Goal: Information Seeking & Learning: Learn about a topic

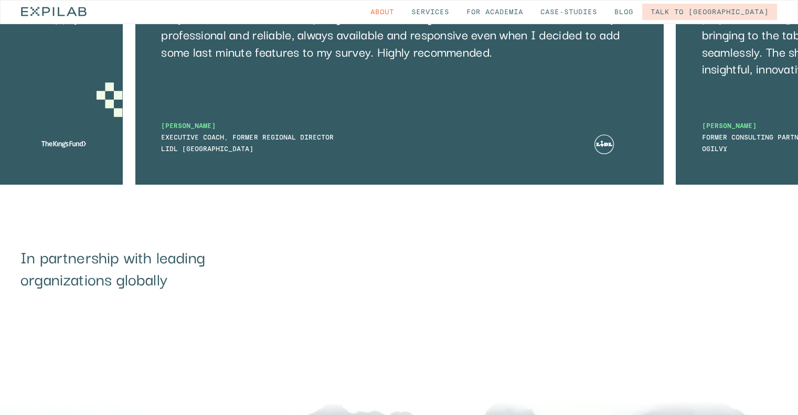
scroll to position [4038, 0]
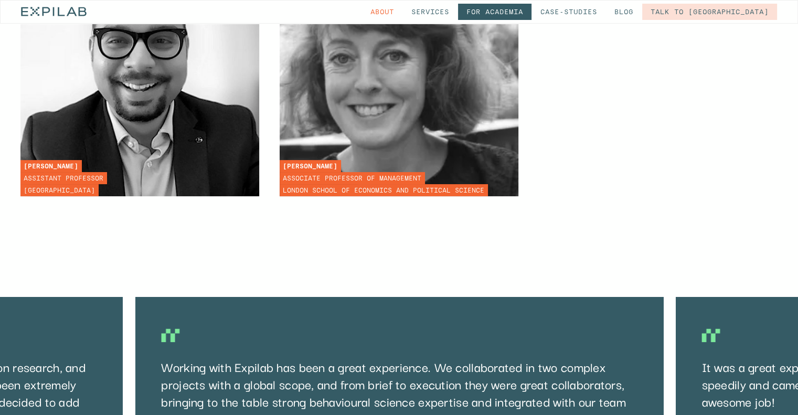
click at [531, 14] on link "for Academia" at bounding box center [494, 12] width 73 height 16
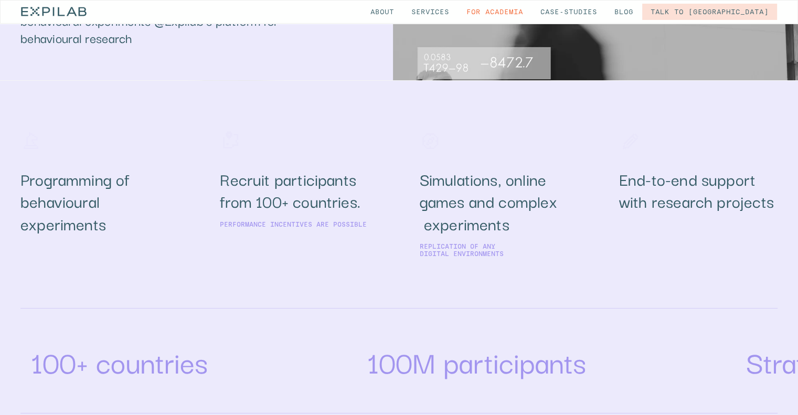
scroll to position [367, 0]
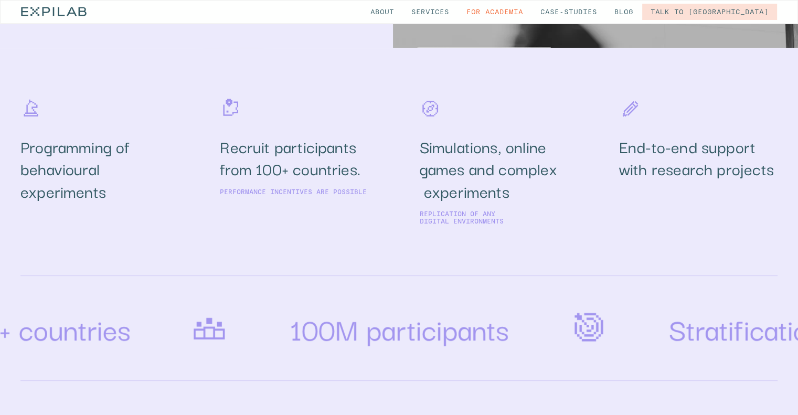
click at [248, 152] on h2 "Recruit participants from 100+ countries." at bounding box center [299, 157] width 158 height 44
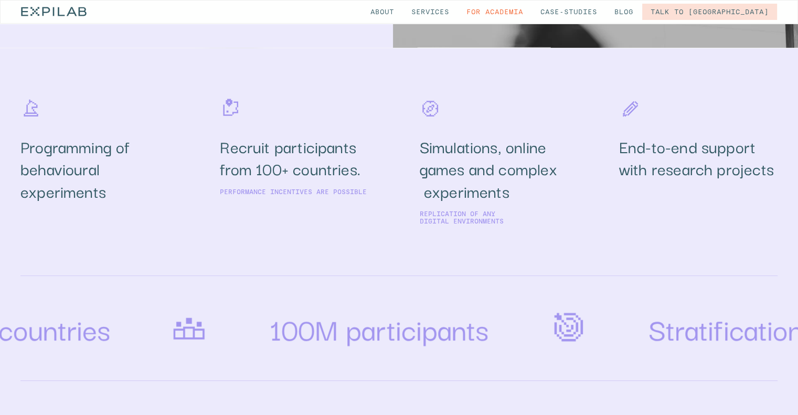
click at [278, 152] on h2 "Recruit participants from 100+ countries." at bounding box center [299, 157] width 158 height 44
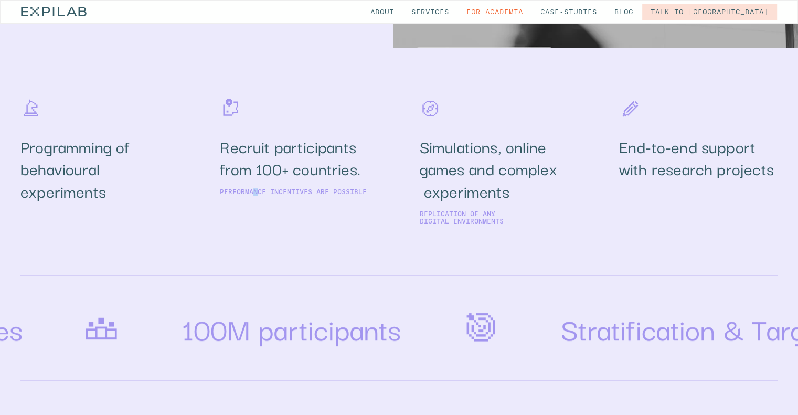
click at [260, 191] on p "Performance incentives are possible" at bounding box center [293, 191] width 147 height 7
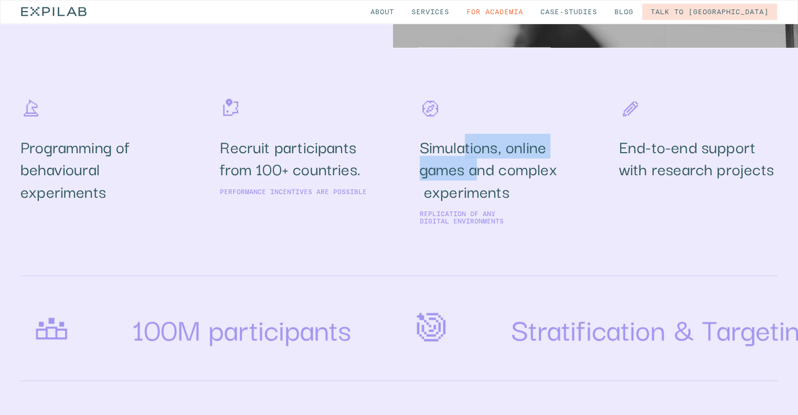
drag, startPoint x: 462, startPoint y: 158, endPoint x: 491, endPoint y: 176, distance: 34.4
click at [481, 175] on h2 "Simulations, online games and complex experiments" at bounding box center [499, 168] width 158 height 66
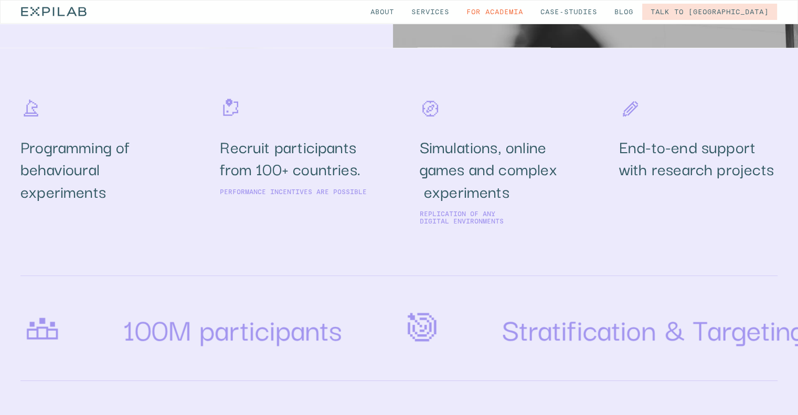
click at [518, 180] on h2 "Simulations, online games and complex experiments" at bounding box center [499, 168] width 158 height 66
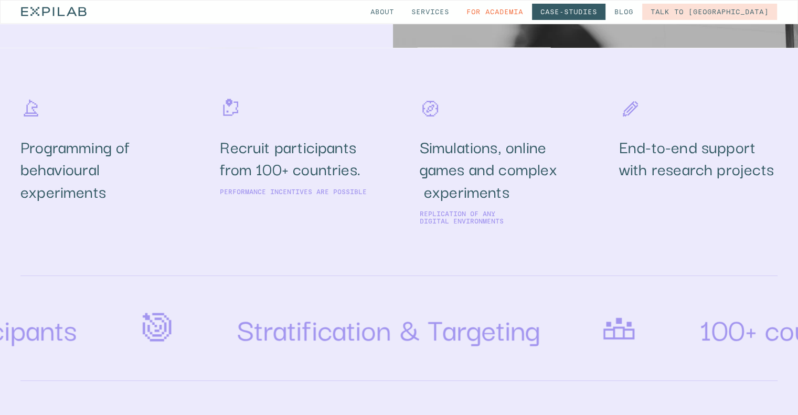
click at [605, 12] on link "Case-studies" at bounding box center [568, 12] width 73 height 16
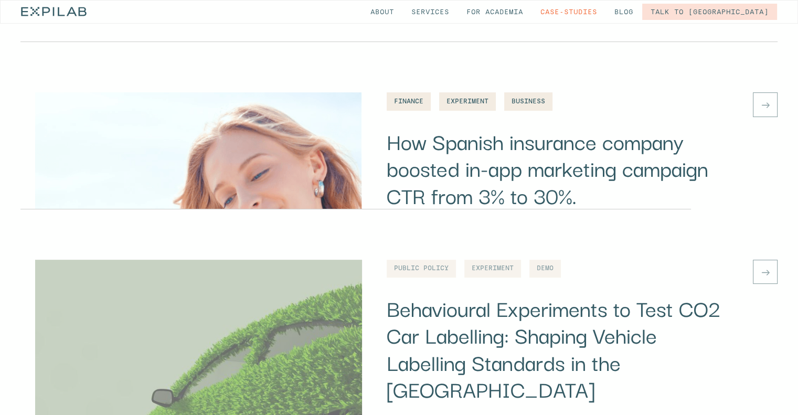
scroll to position [734, 0]
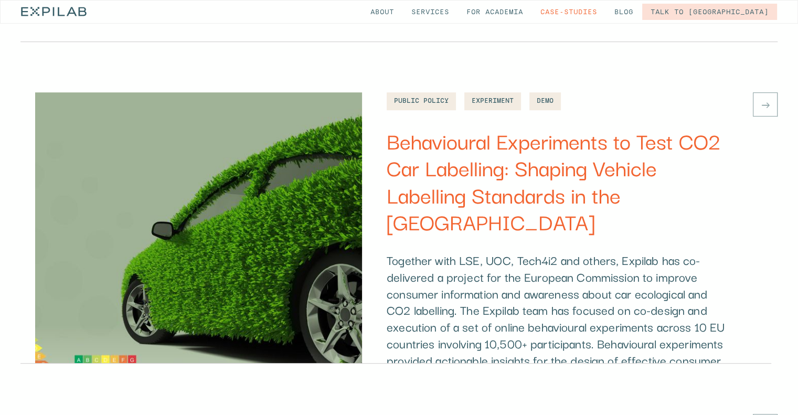
click at [475, 174] on h3 "Behavioural Experiments to Test CO2 Car Labelling: Shaping Vehicle Labelling St…" at bounding box center [557, 181] width 341 height 108
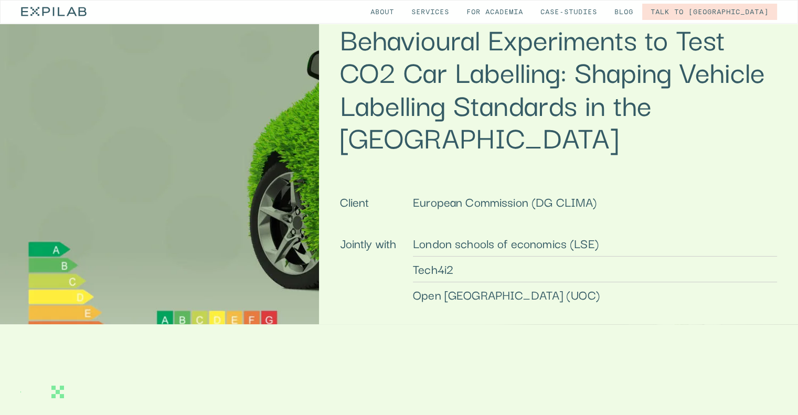
scroll to position [157, 0]
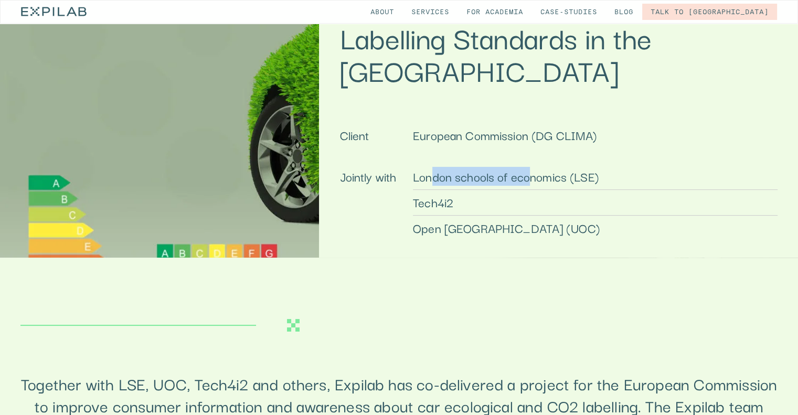
drag, startPoint x: 441, startPoint y: 183, endPoint x: 535, endPoint y: 180, distance: 94.4
click at [535, 180] on div "London schools of economics (LSE)" at bounding box center [506, 176] width 186 height 17
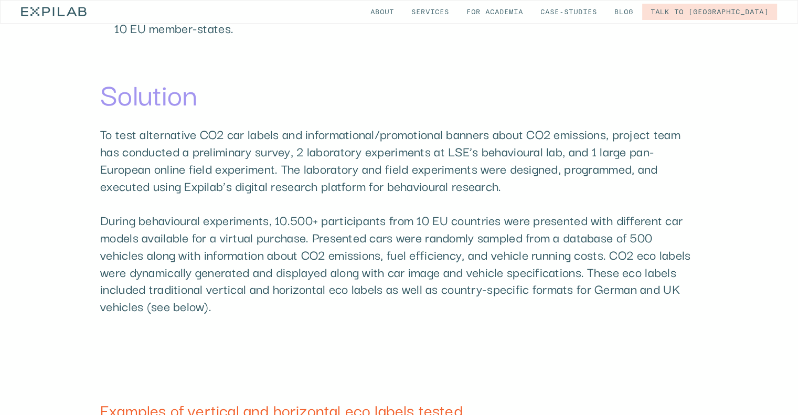
scroll to position [1259, 0]
